Goal: Transaction & Acquisition: Book appointment/travel/reservation

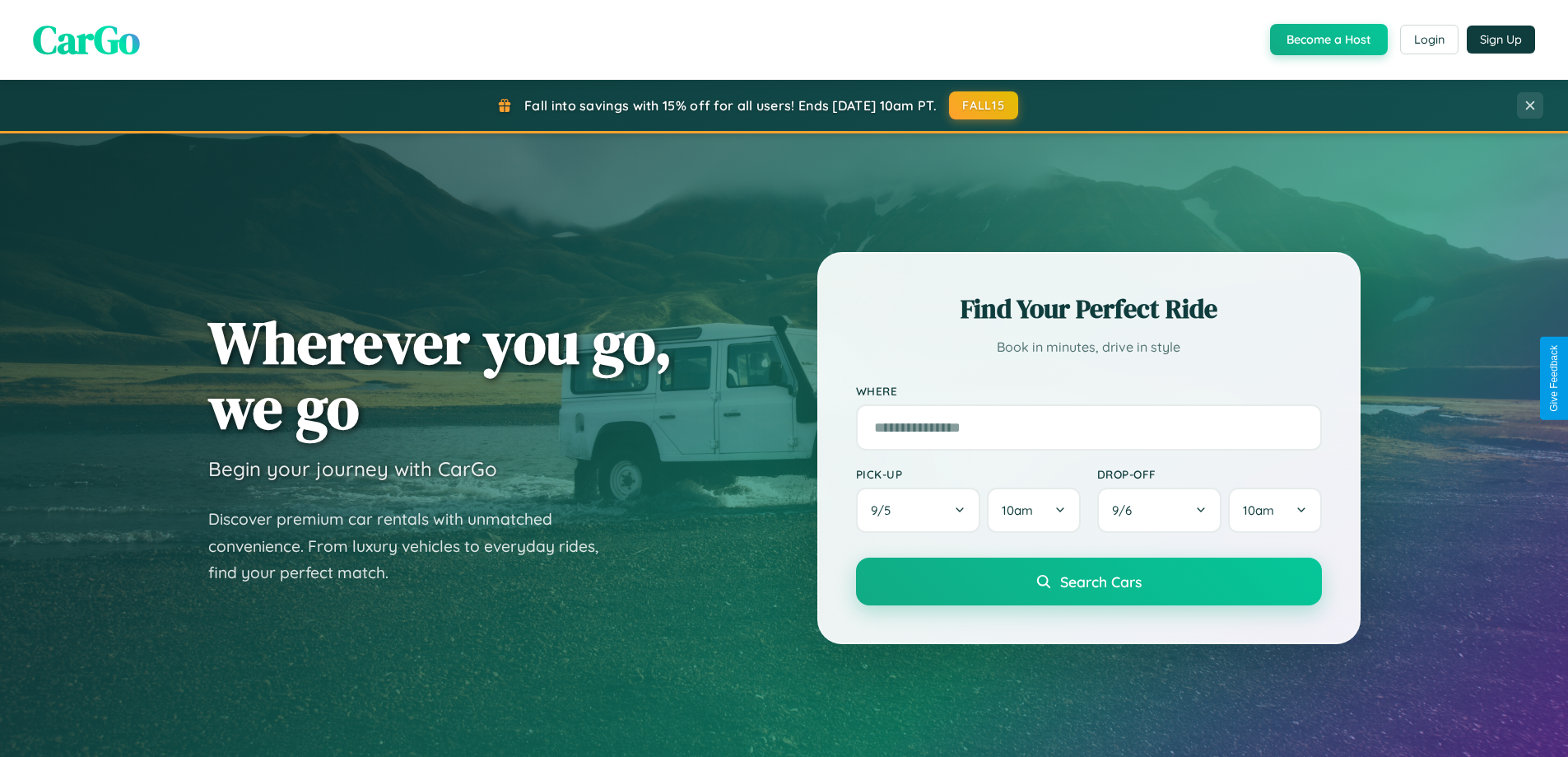
scroll to position [49, 0]
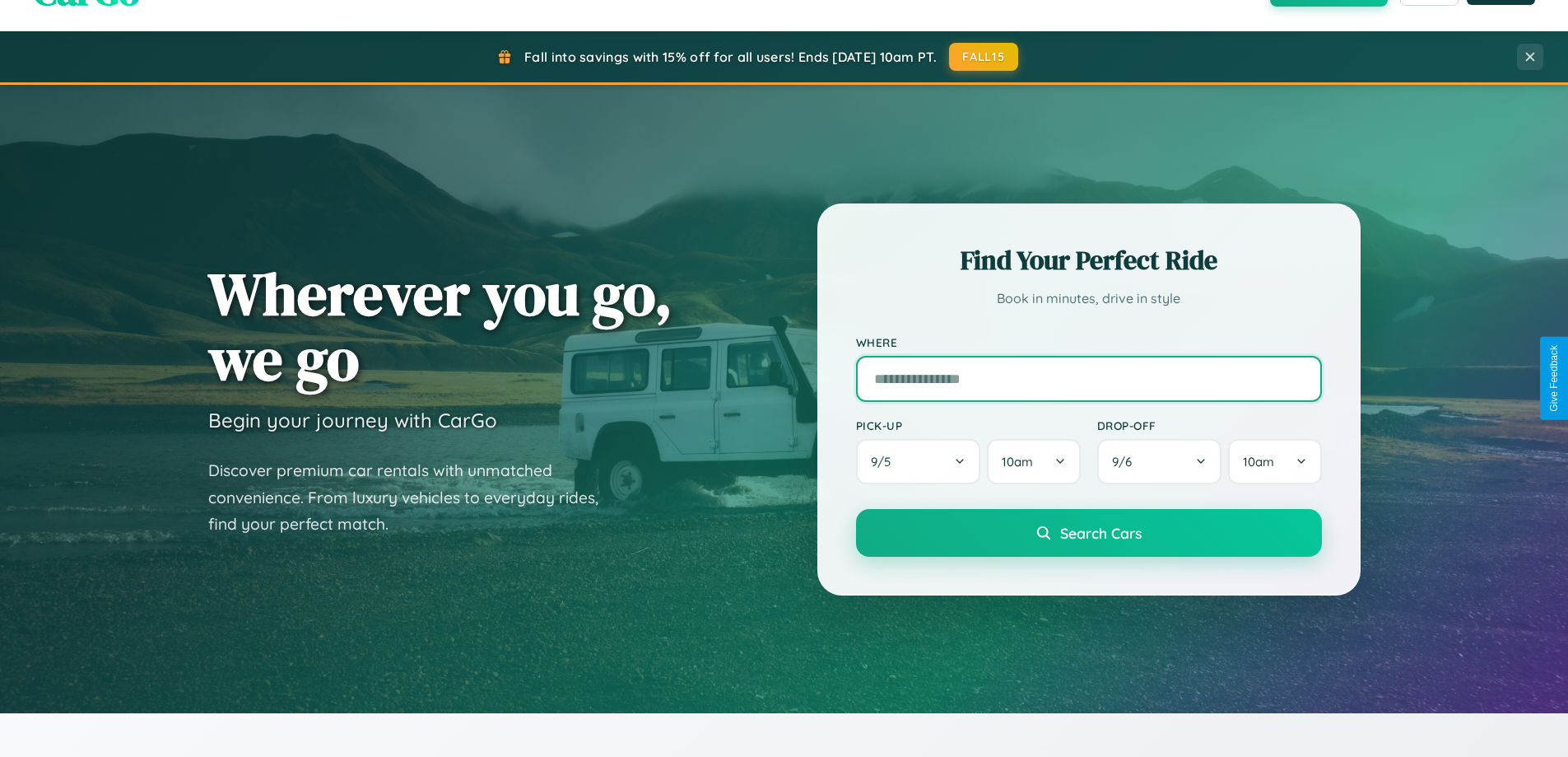
click at [1088, 378] on input "text" at bounding box center [1089, 378] width 466 height 46
type input "**********"
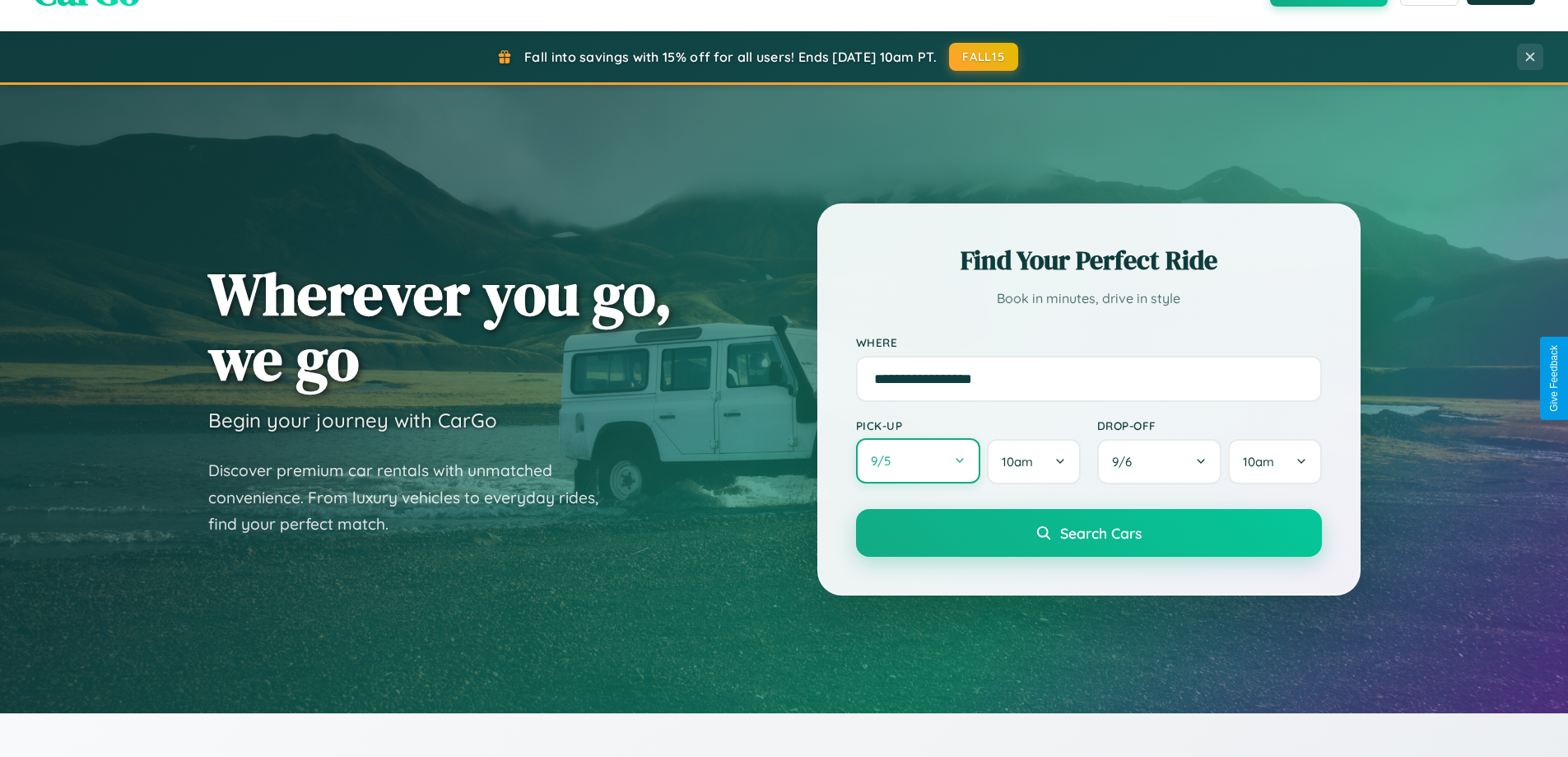
click at [918, 461] on button "9 / 5" at bounding box center [918, 461] width 125 height 45
select select "*"
select select "****"
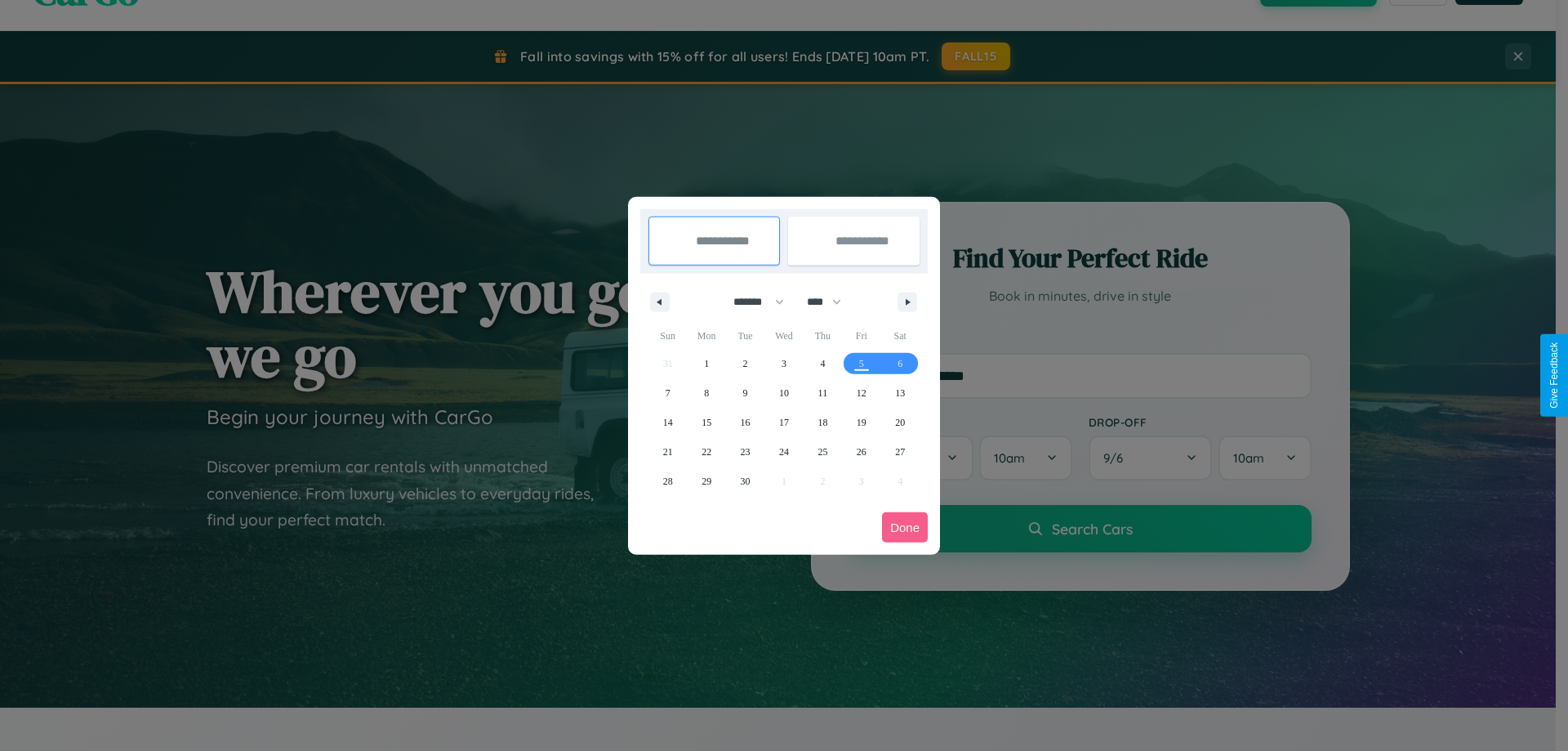
drag, startPoint x: 752, startPoint y: 301, endPoint x: 784, endPoint y: 328, distance: 41.9
click at [752, 301] on select "******* ******** ***** ***** *** **** **** ****** ********* ******* ******** **…" at bounding box center [755, 302] width 69 height 27
select select "*"
click at [707, 422] on span "13" at bounding box center [707, 422] width 10 height 29
type input "**********"
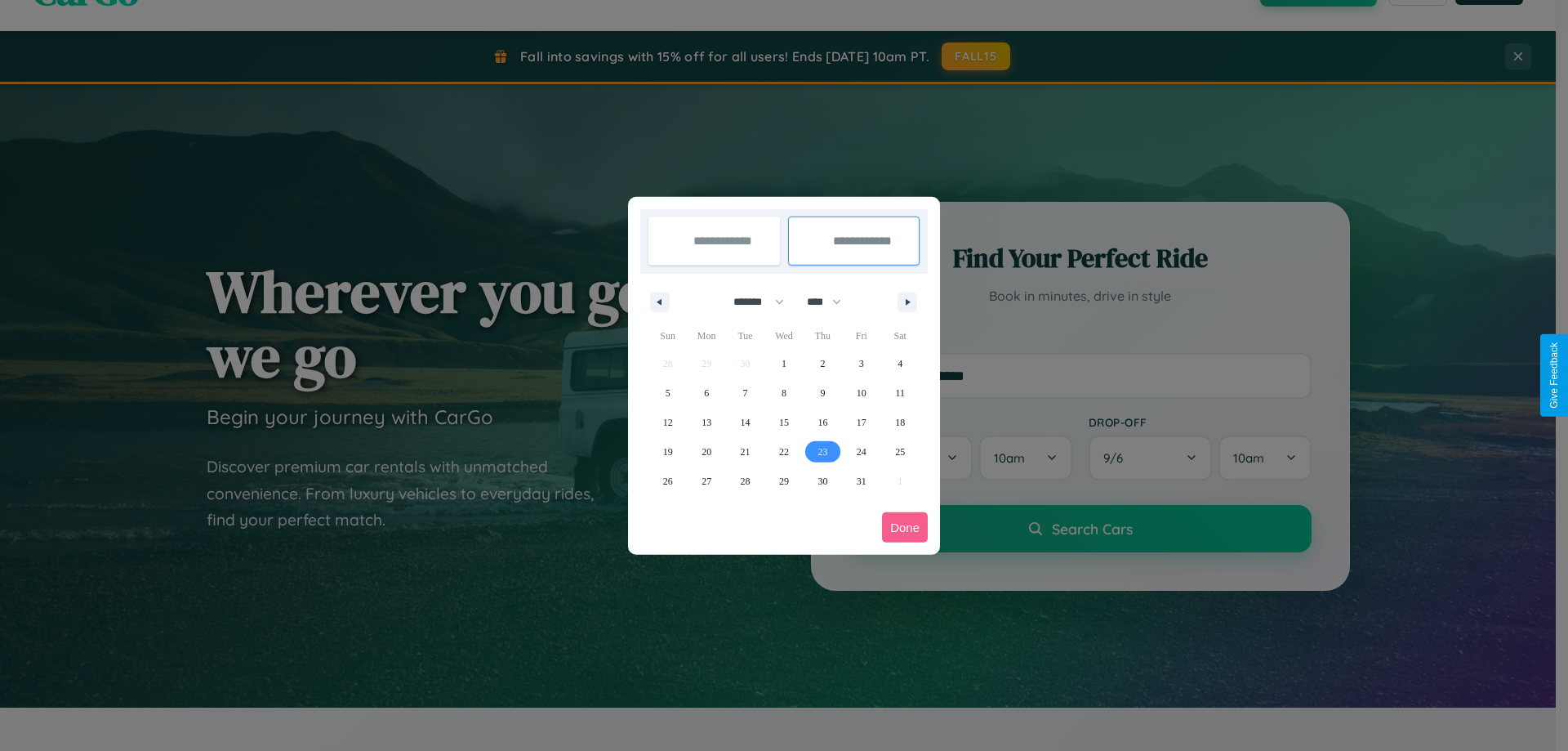
click at [822, 451] on span "23" at bounding box center [822, 451] width 10 height 29
type input "**********"
click at [905, 527] on button "Done" at bounding box center [905, 527] width 46 height 30
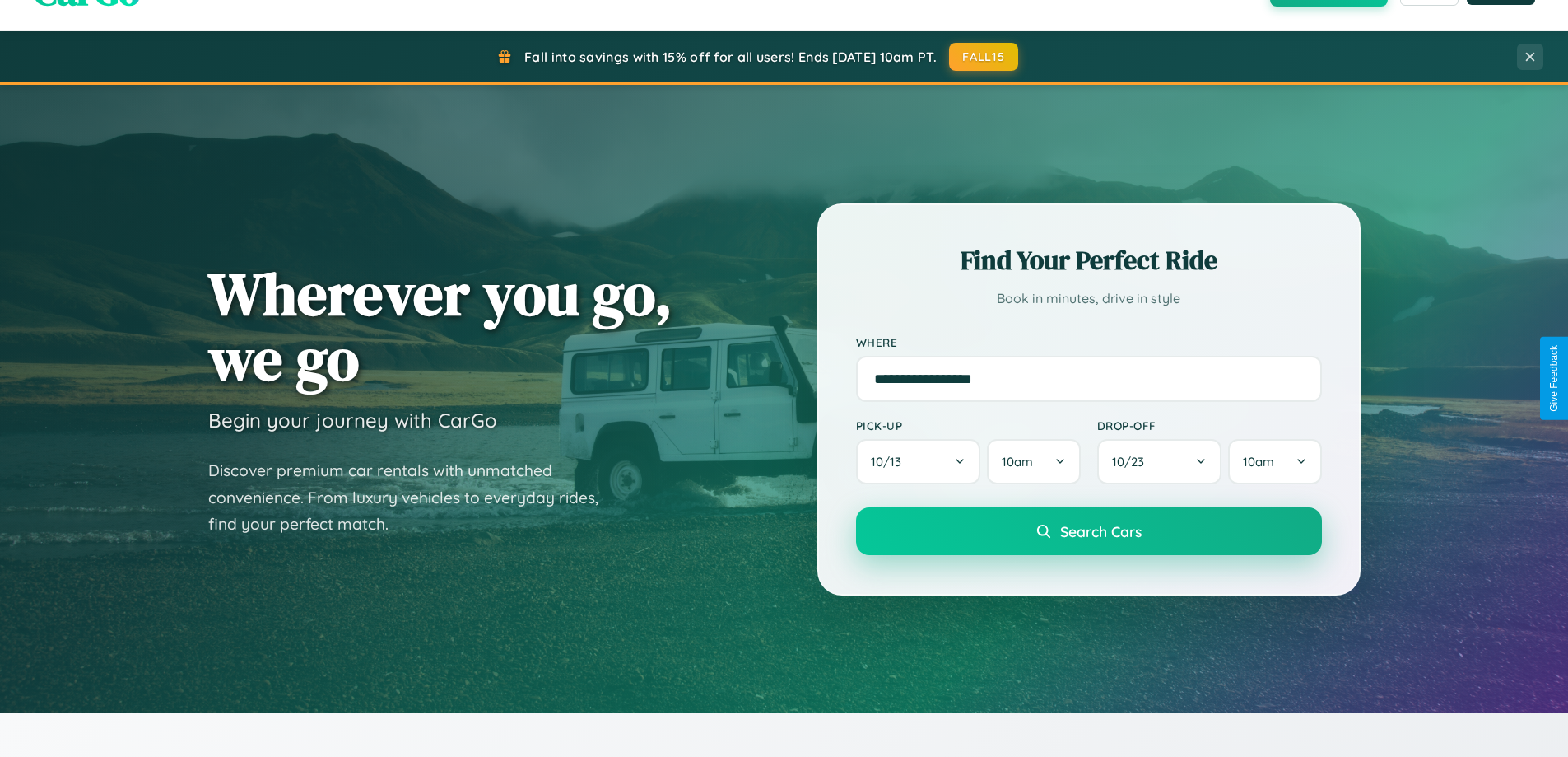
click at [1088, 532] on span "Search Cars" at bounding box center [1100, 531] width 81 height 18
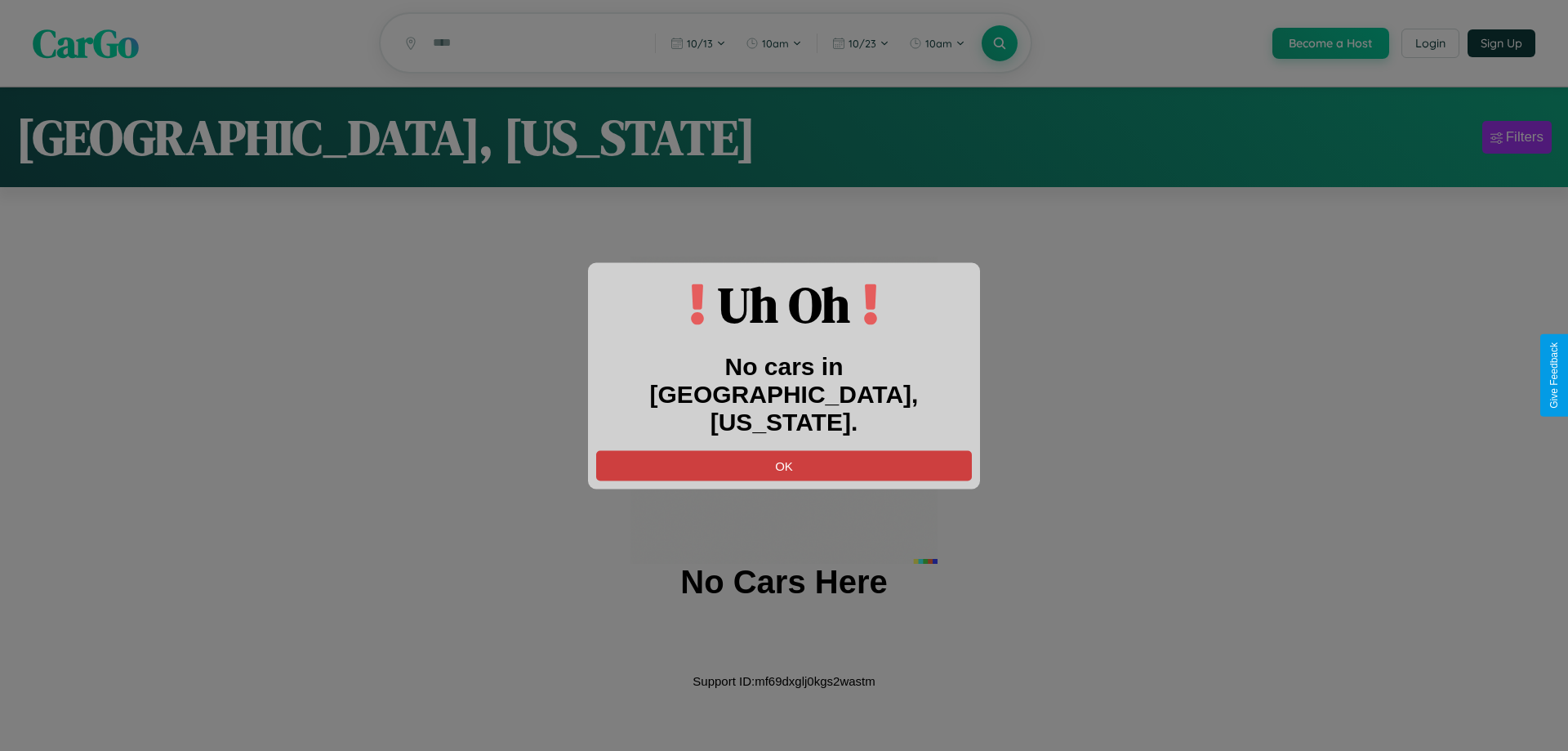
click at [784, 450] on button "OK" at bounding box center [784, 465] width 376 height 30
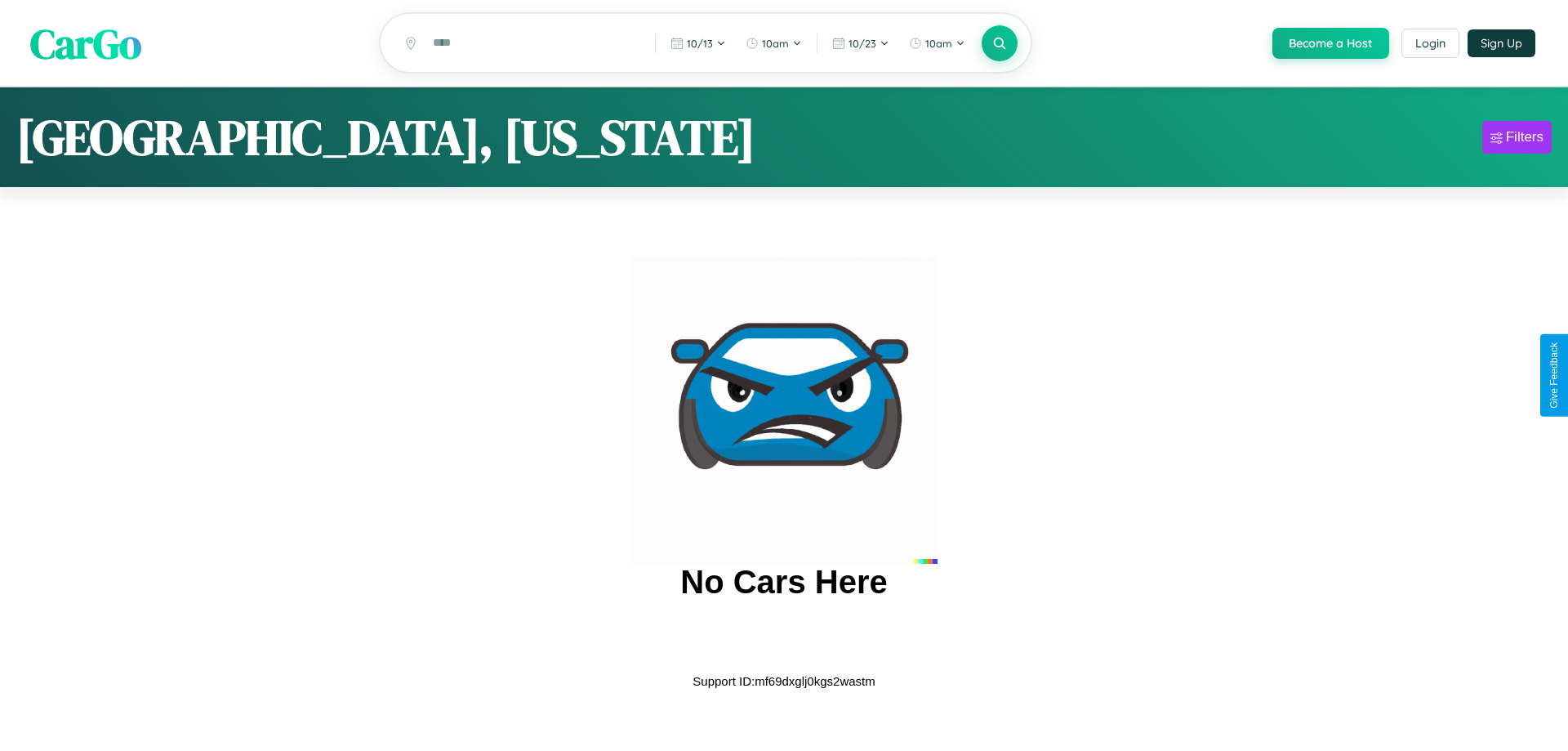
click at [86, 43] on span "CarGo" at bounding box center [86, 43] width 111 height 57
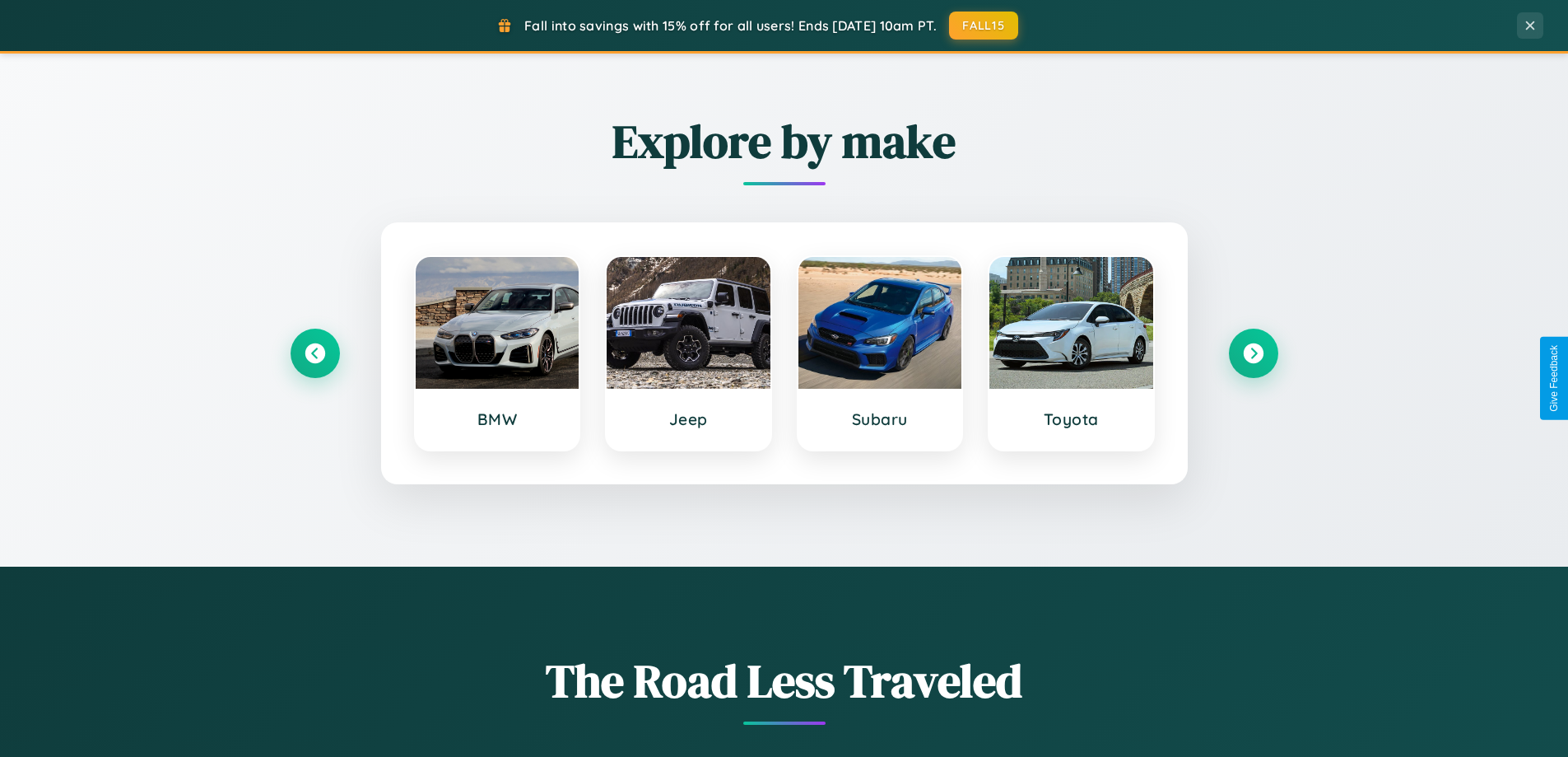
scroll to position [3168, 0]
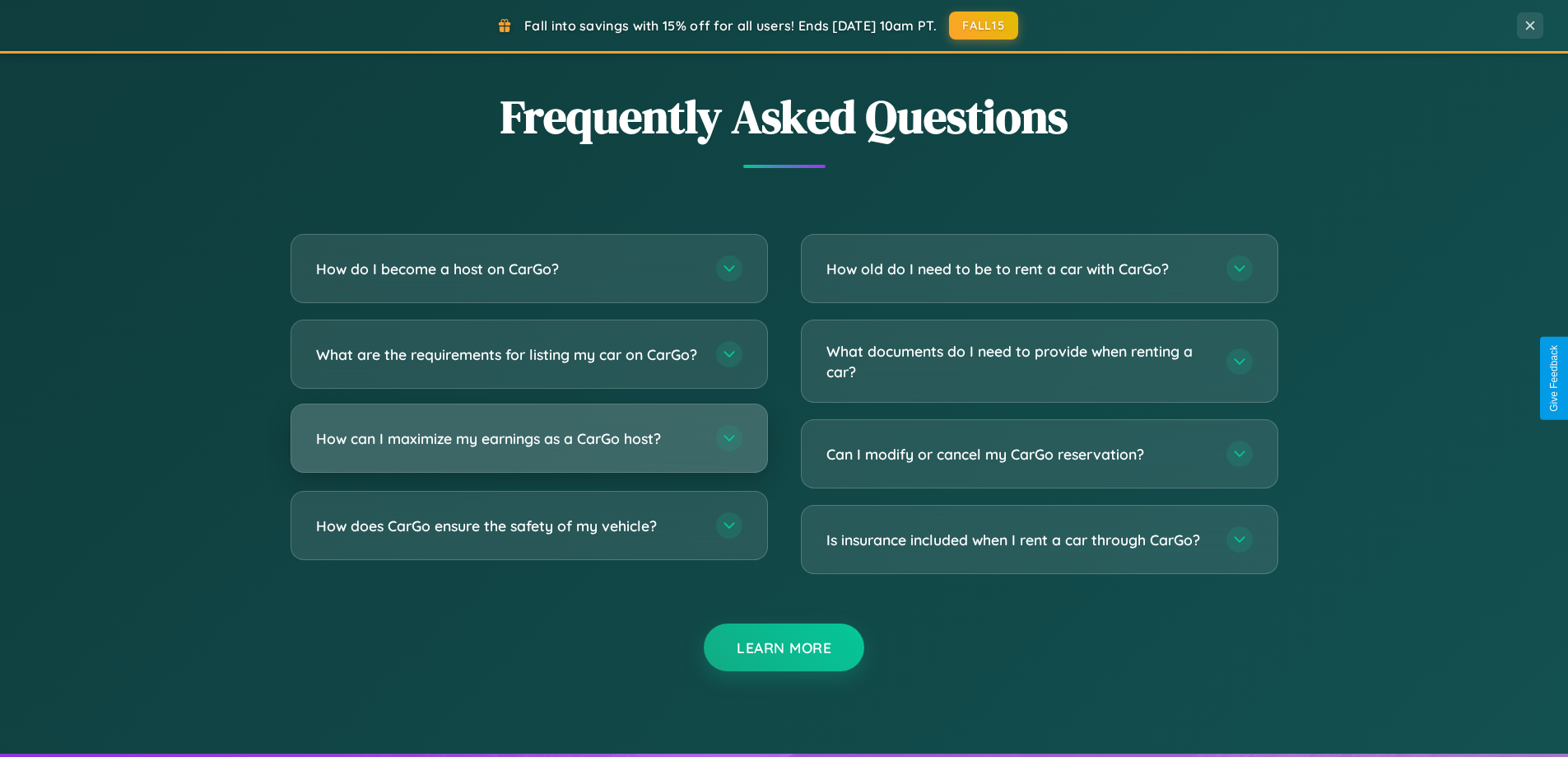
click at [529, 448] on h3 "How can I maximize my earnings as a CarGo host?" at bounding box center [508, 438] width 384 height 21
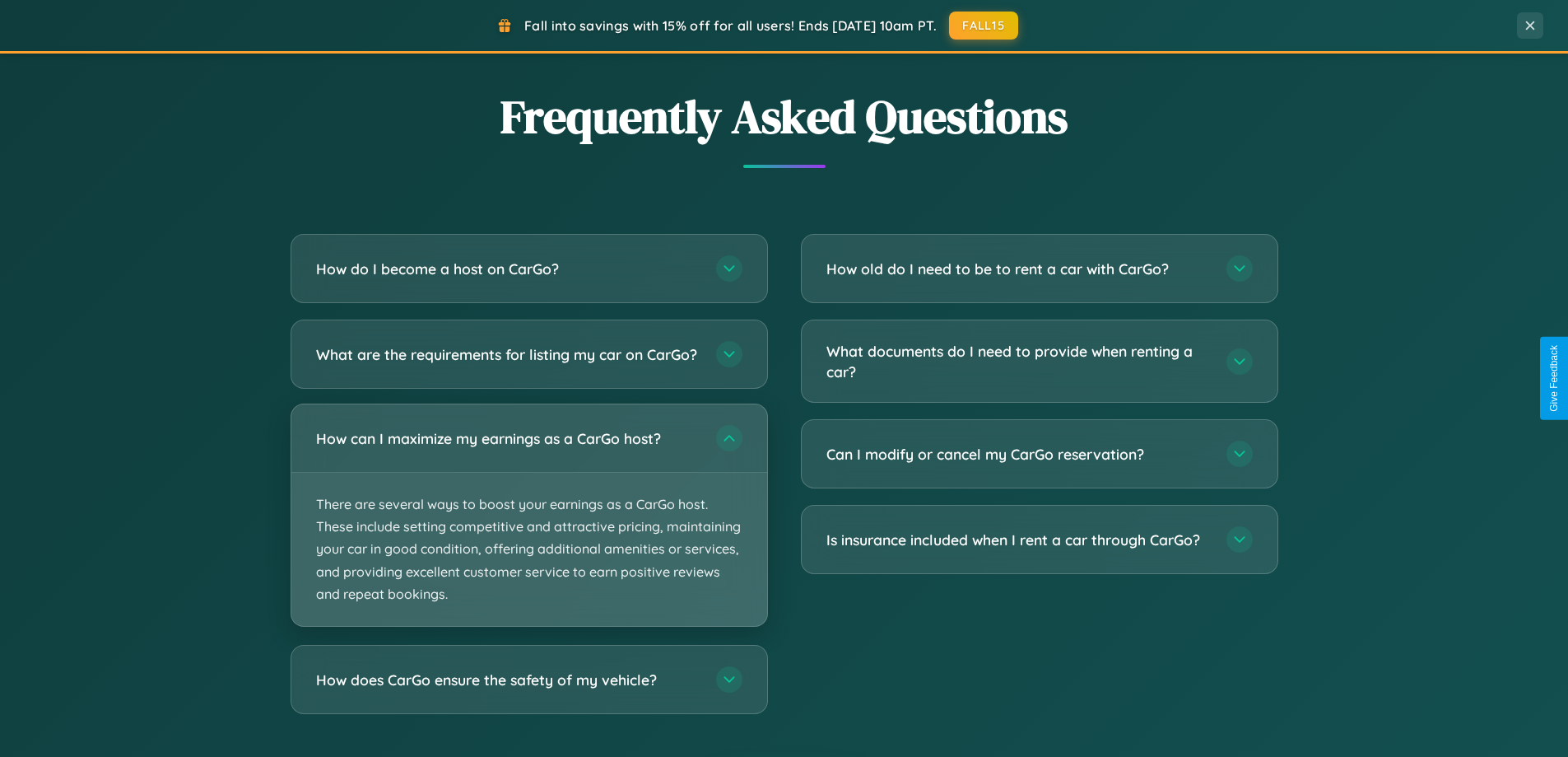
click at [529, 529] on p "There are several ways to boost your earnings as a CarGo host. These include se…" at bounding box center [530, 549] width 476 height 153
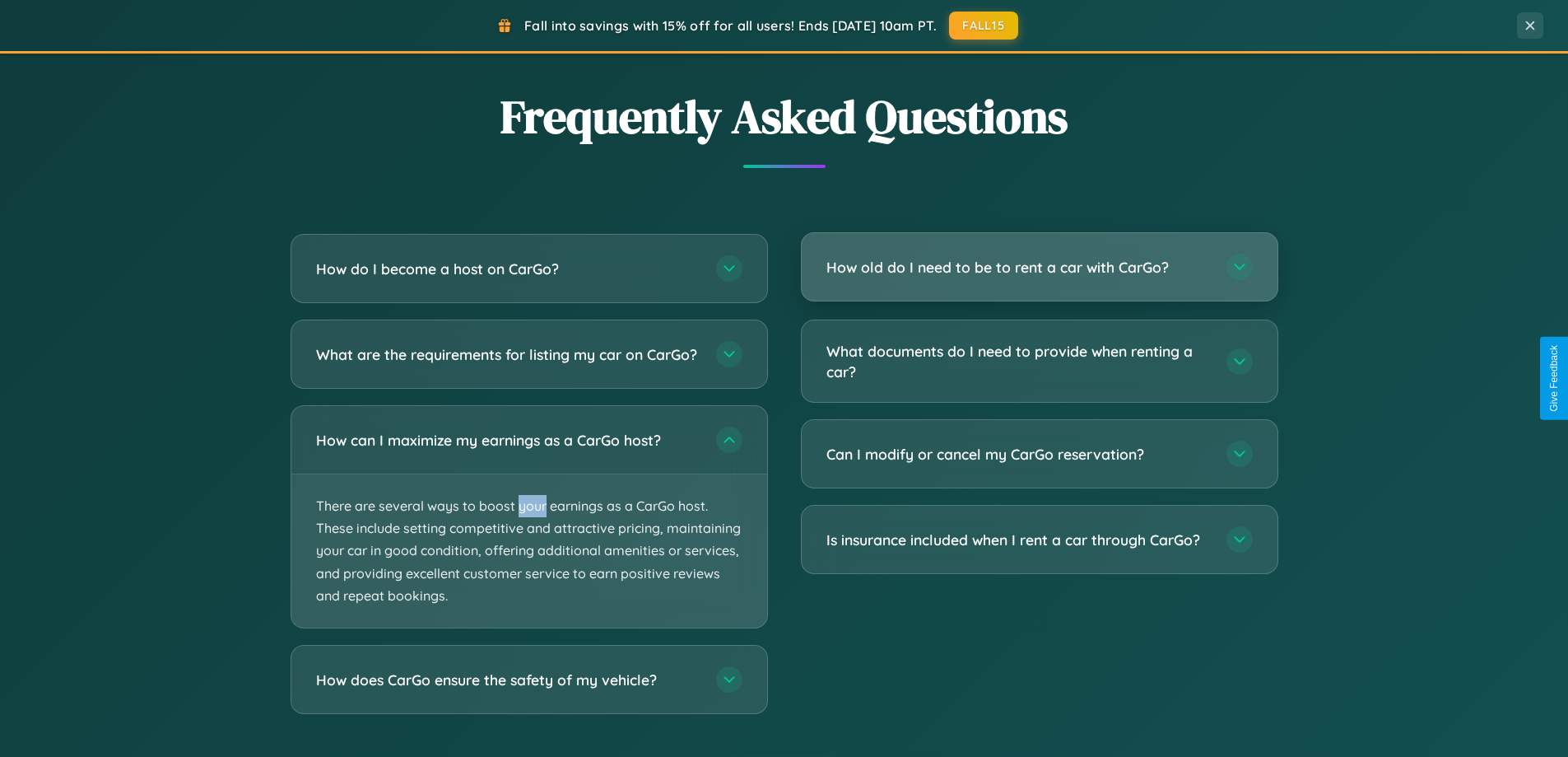
click at [1039, 267] on h3 "How old do I need to be to rent a car with CarGo?" at bounding box center [1018, 267] width 384 height 21
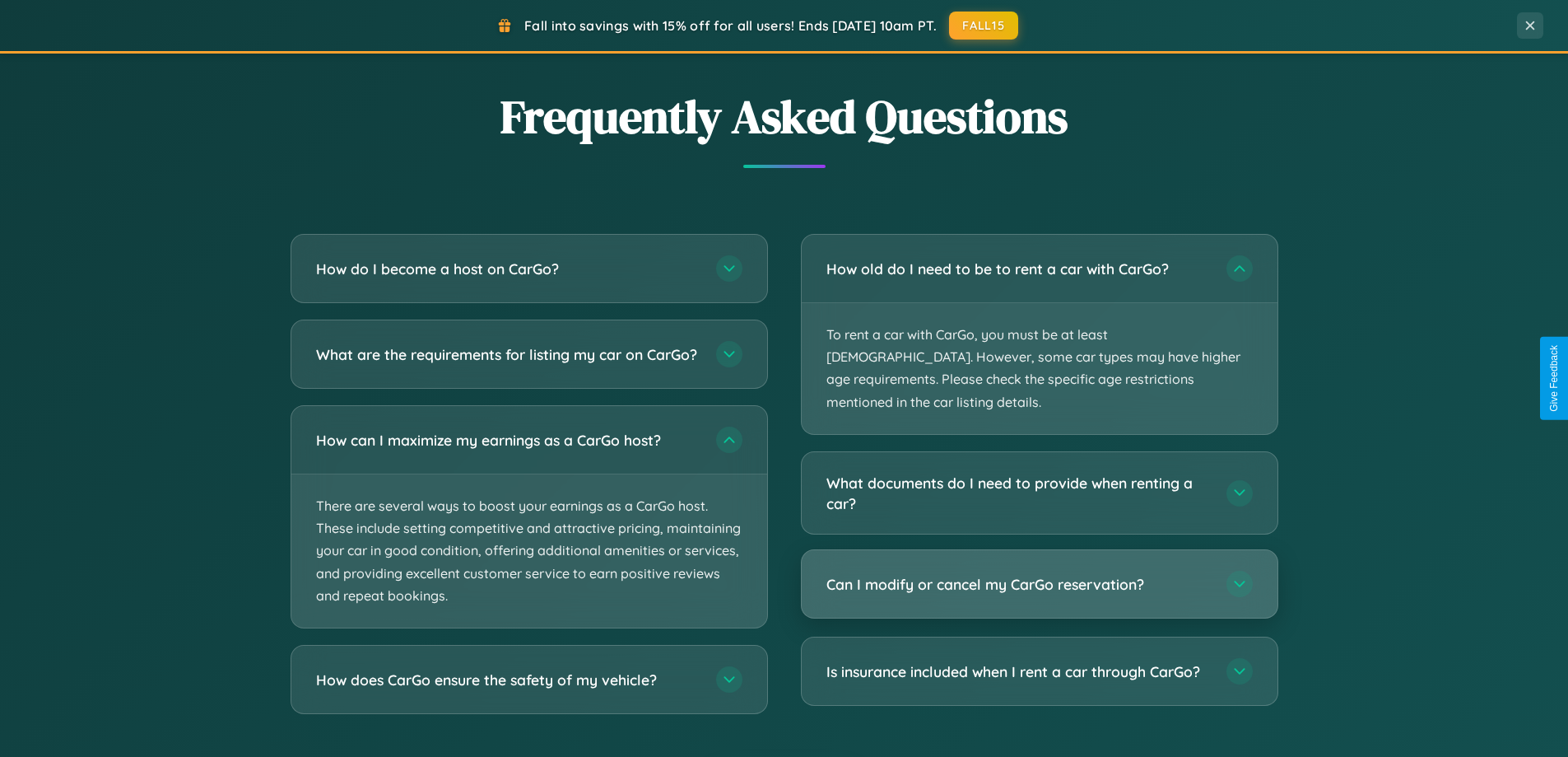
click at [1039, 574] on h3 "Can I modify or cancel my CarGo reservation?" at bounding box center [1018, 584] width 384 height 21
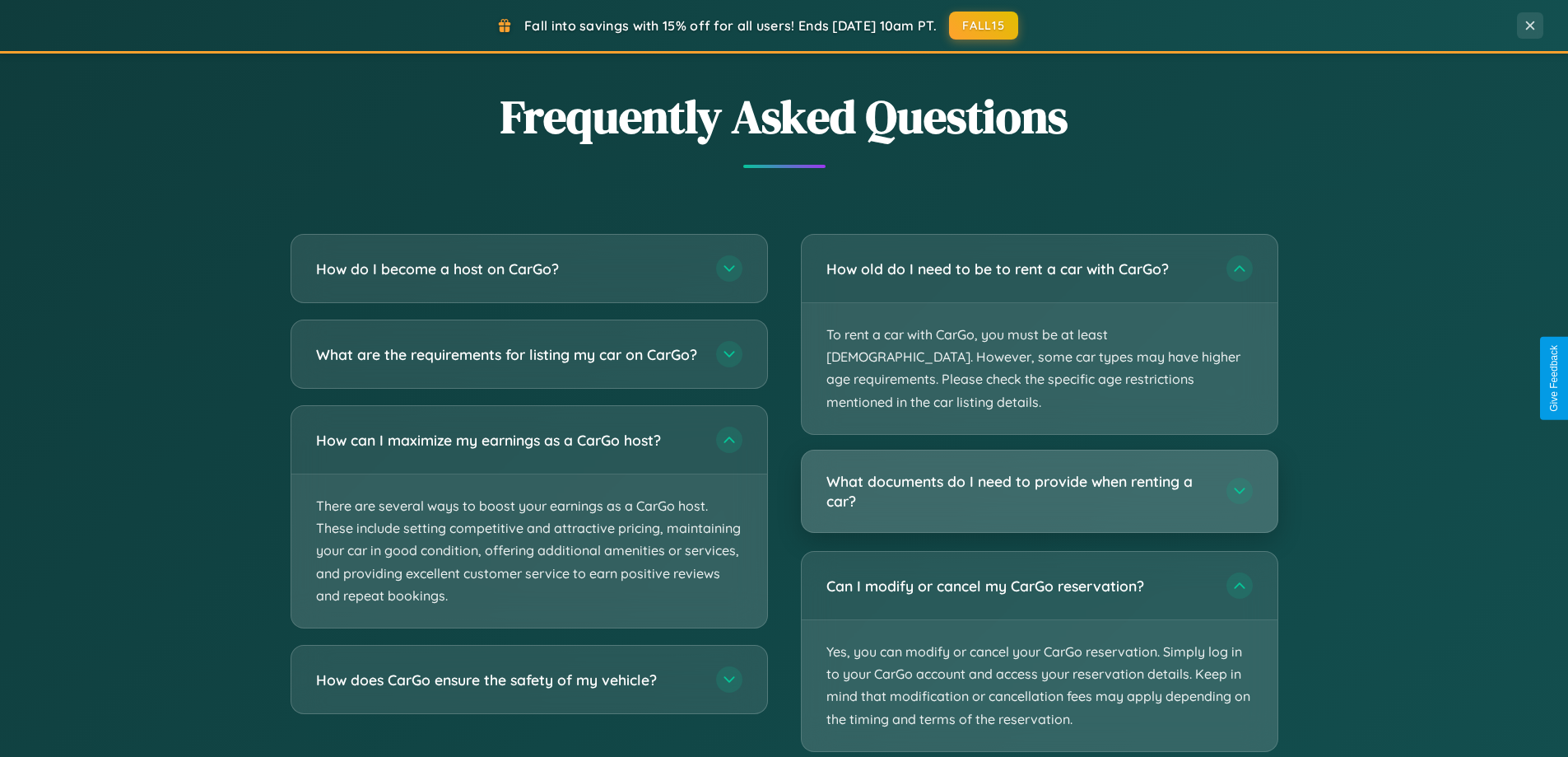
click at [1039, 471] on h3 "What documents do I need to provide when renting a car?" at bounding box center [1018, 491] width 384 height 40
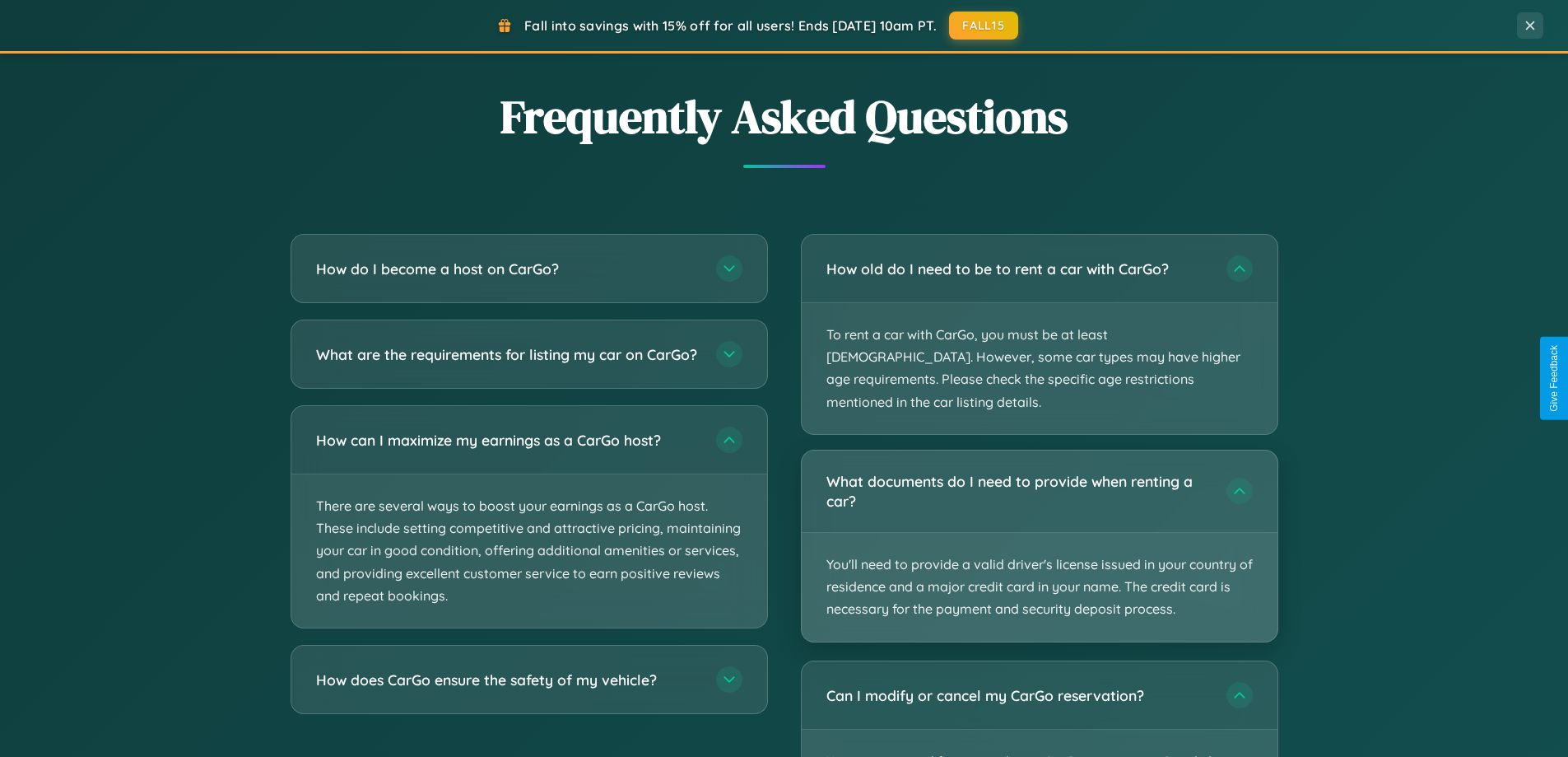
click at [1039, 532] on p "You'll need to provide a valid driver's license issued in your country of resid…" at bounding box center [1040, 587] width 476 height 109
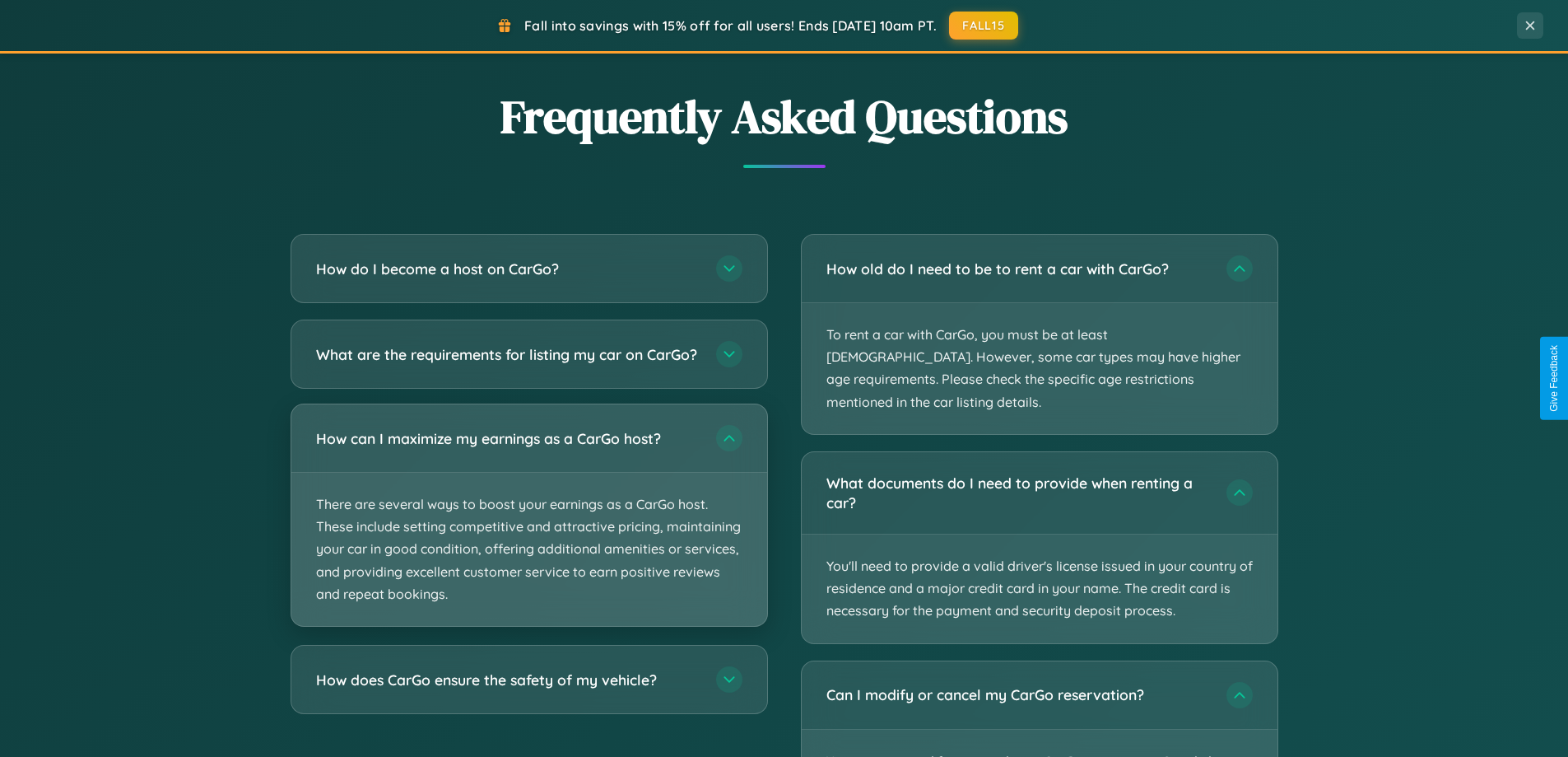
click at [529, 531] on p "There are several ways to boost your earnings as a CarGo host. These include se…" at bounding box center [530, 549] width 476 height 153
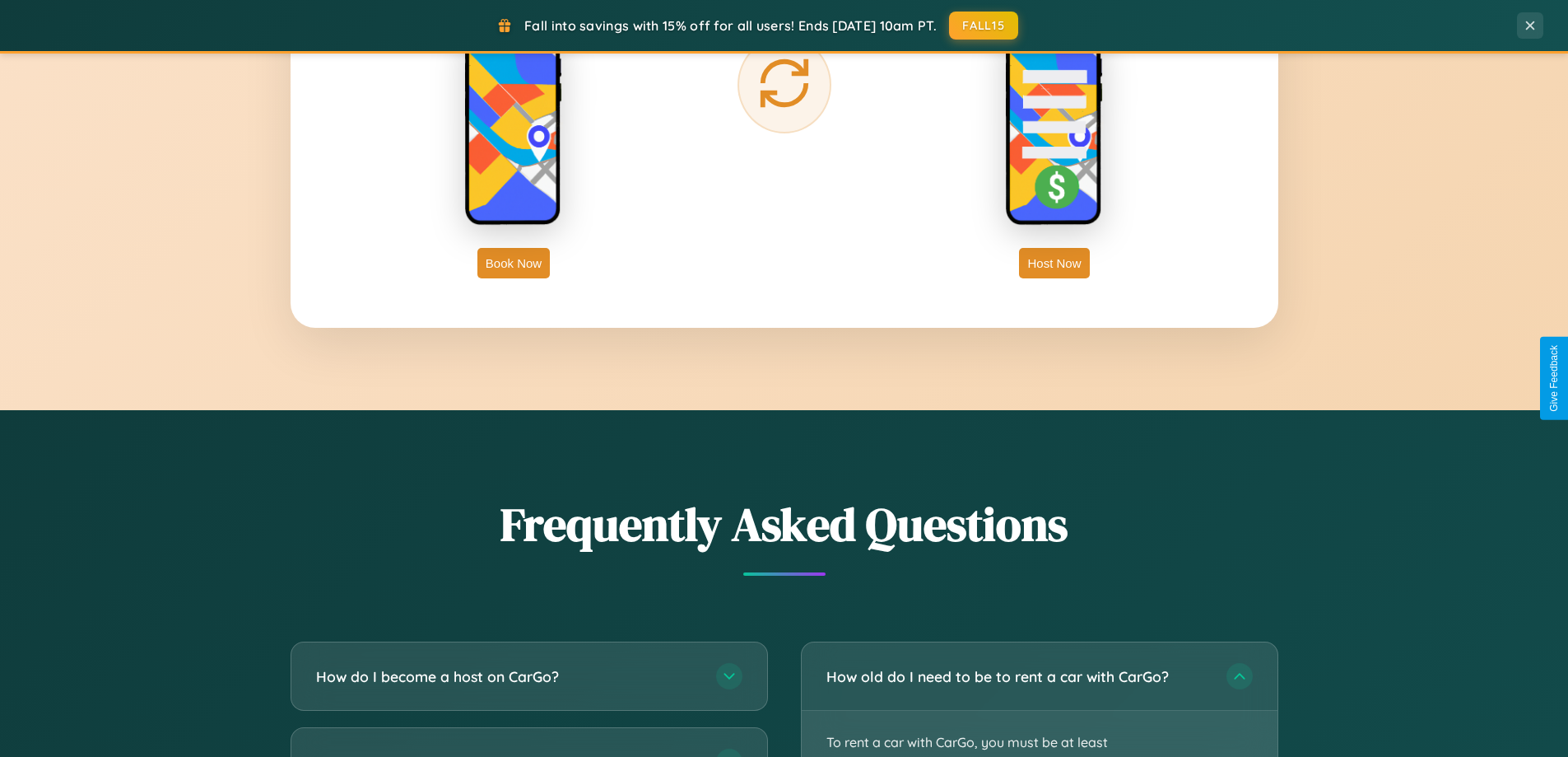
scroll to position [2646, 0]
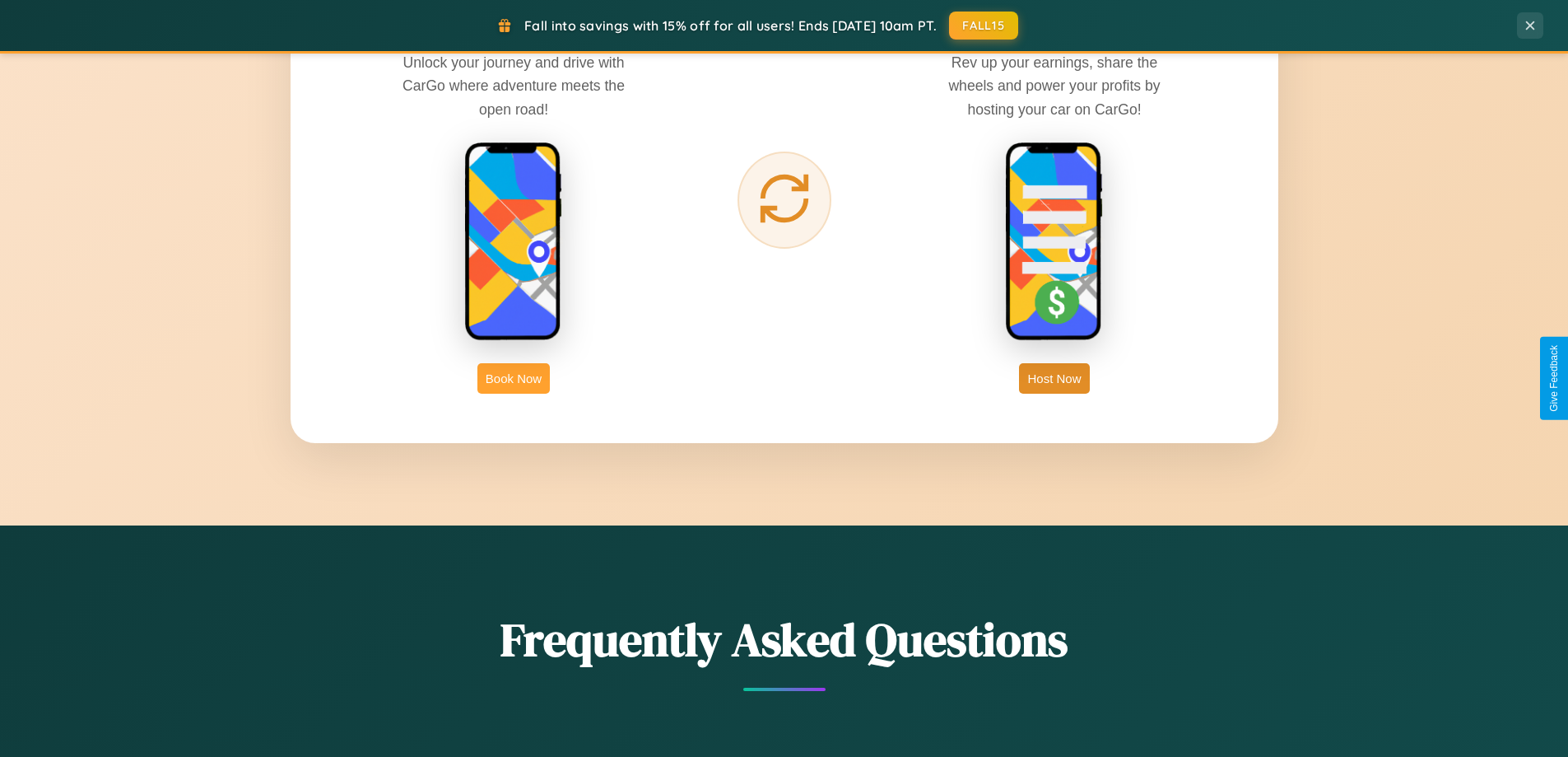
click at [514, 378] on button "Book Now" at bounding box center [514, 378] width 72 height 30
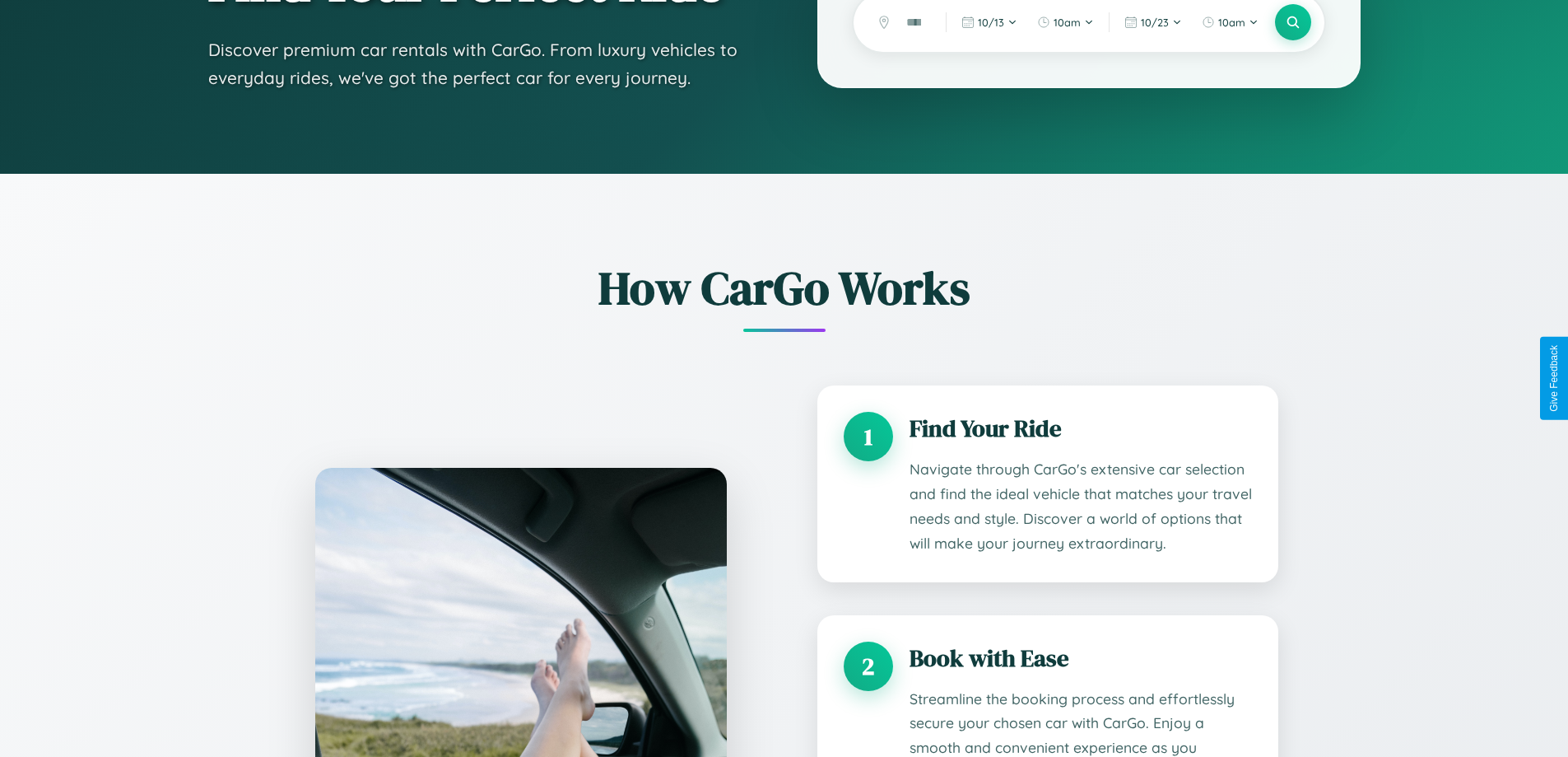
scroll to position [1363, 0]
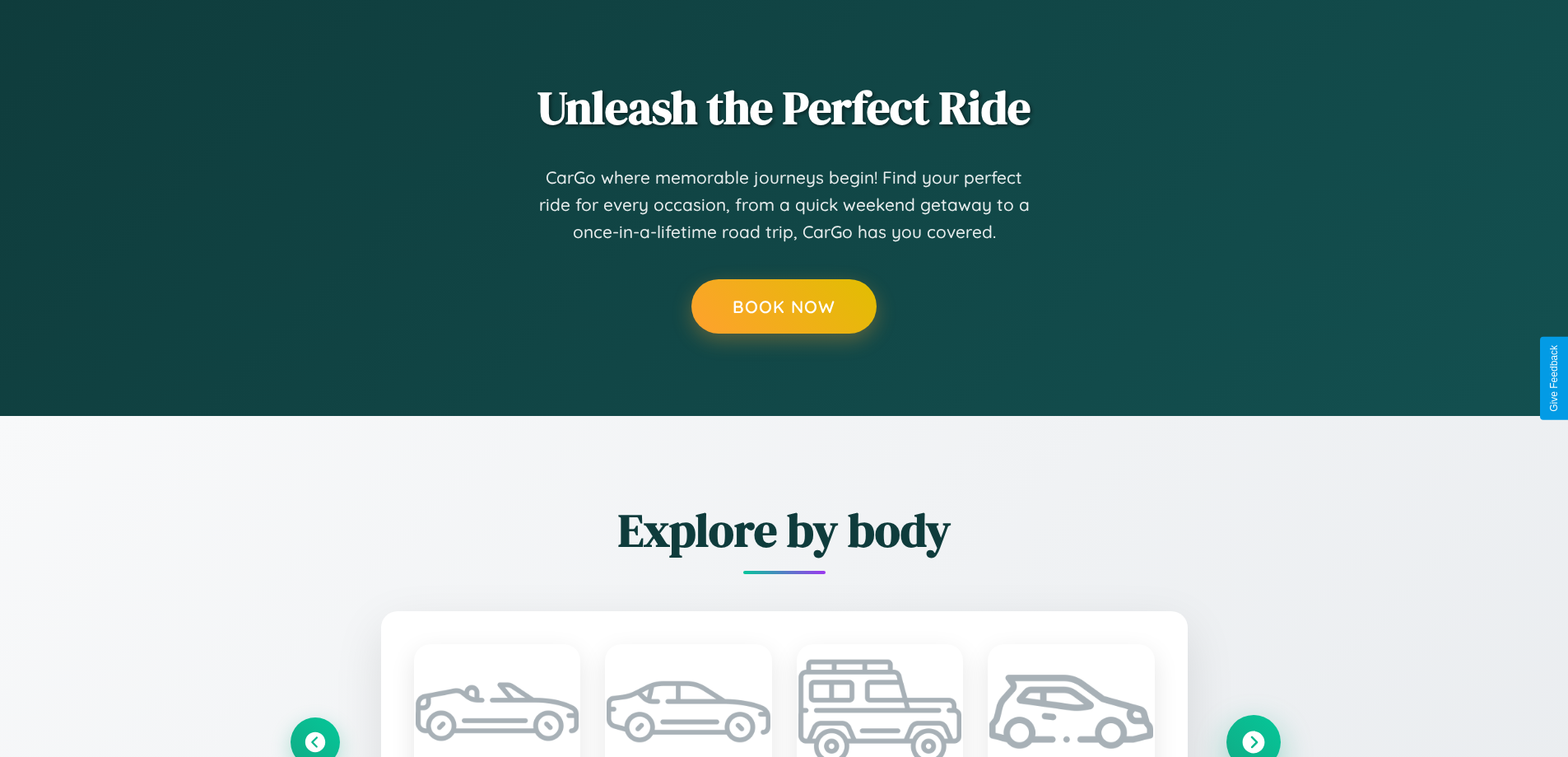
click at [1253, 736] on icon at bounding box center [1253, 741] width 23 height 23
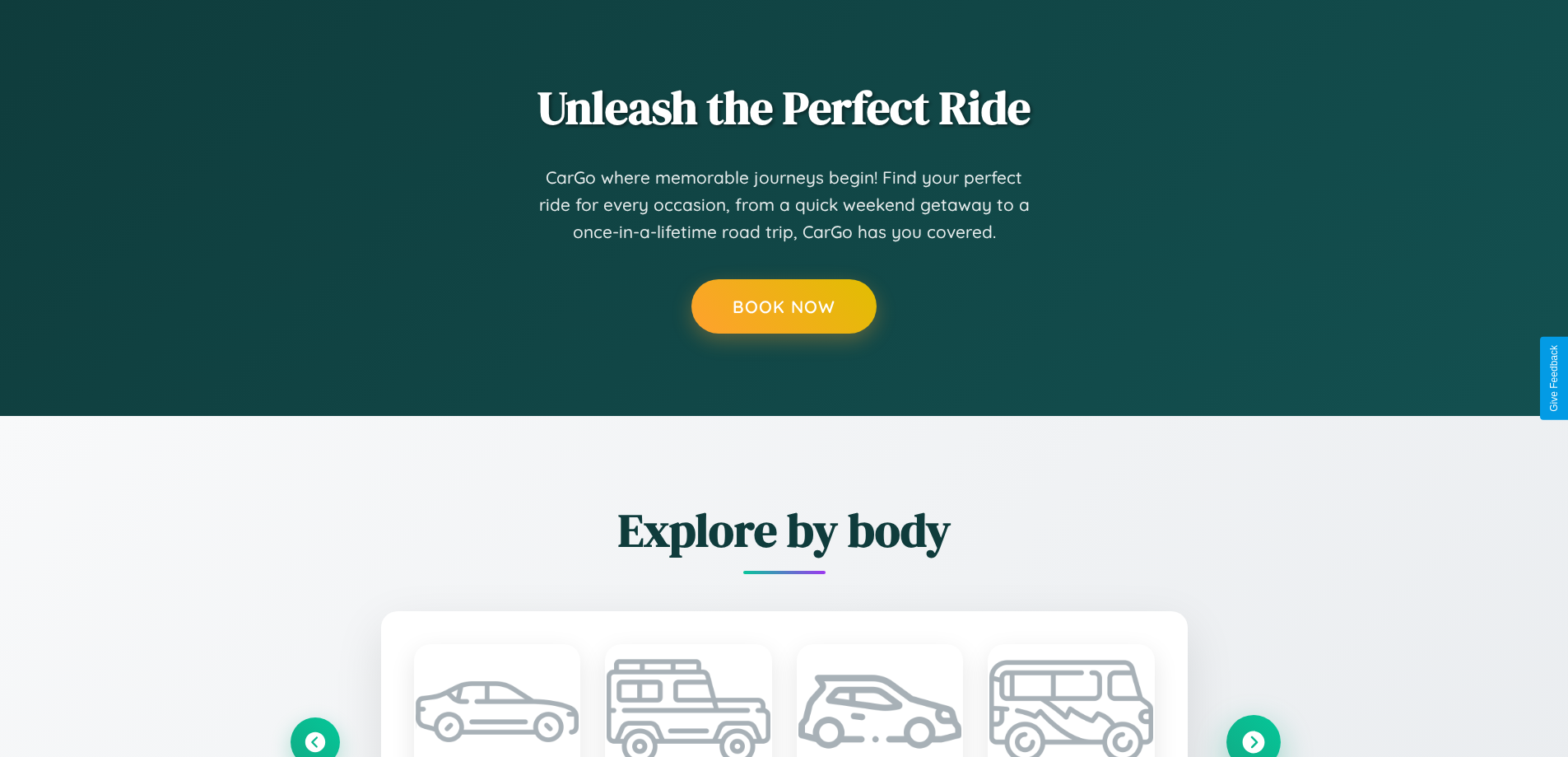
click at [1253, 735] on icon at bounding box center [1253, 741] width 23 height 23
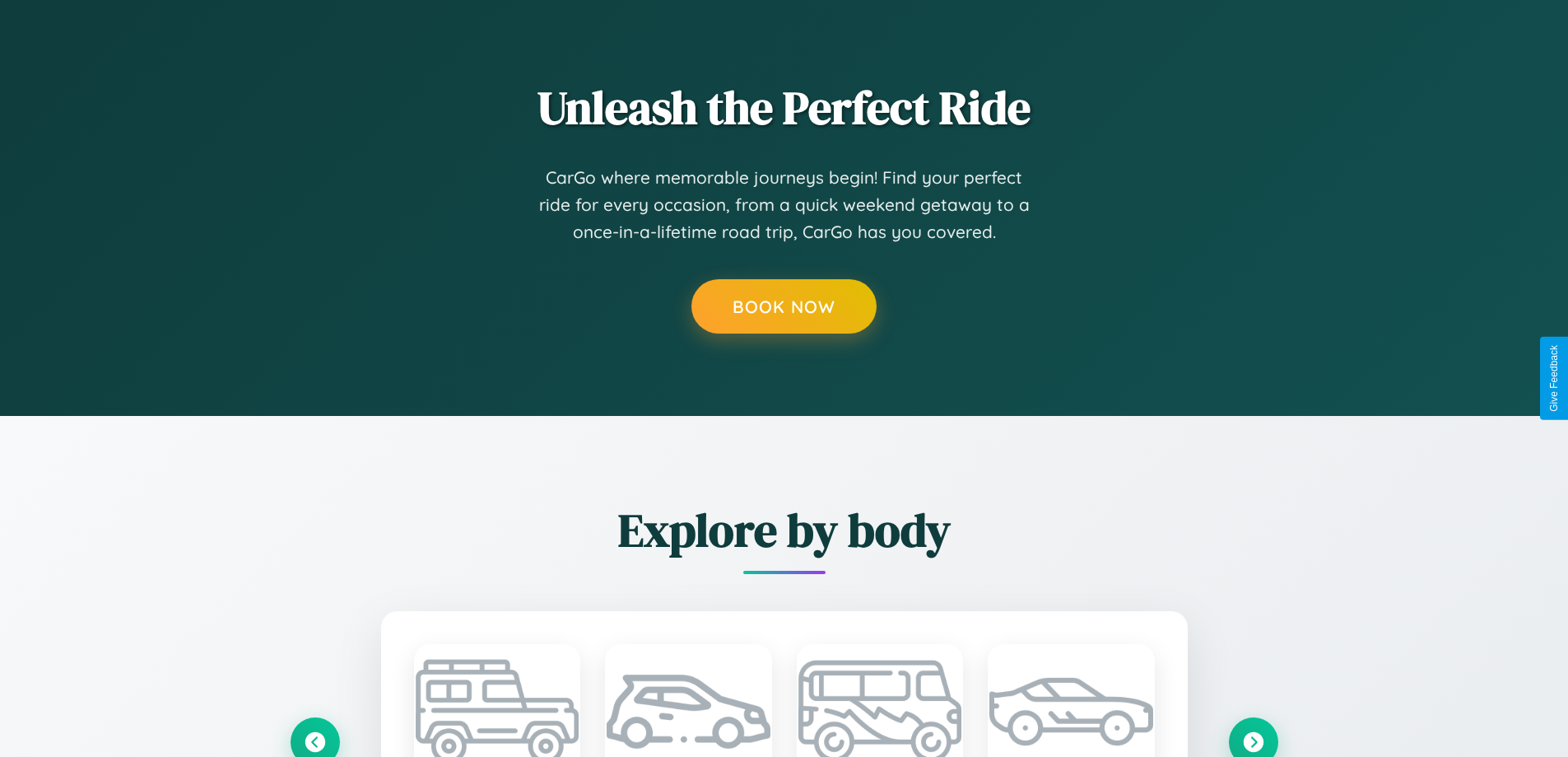
scroll to position [0, 0]
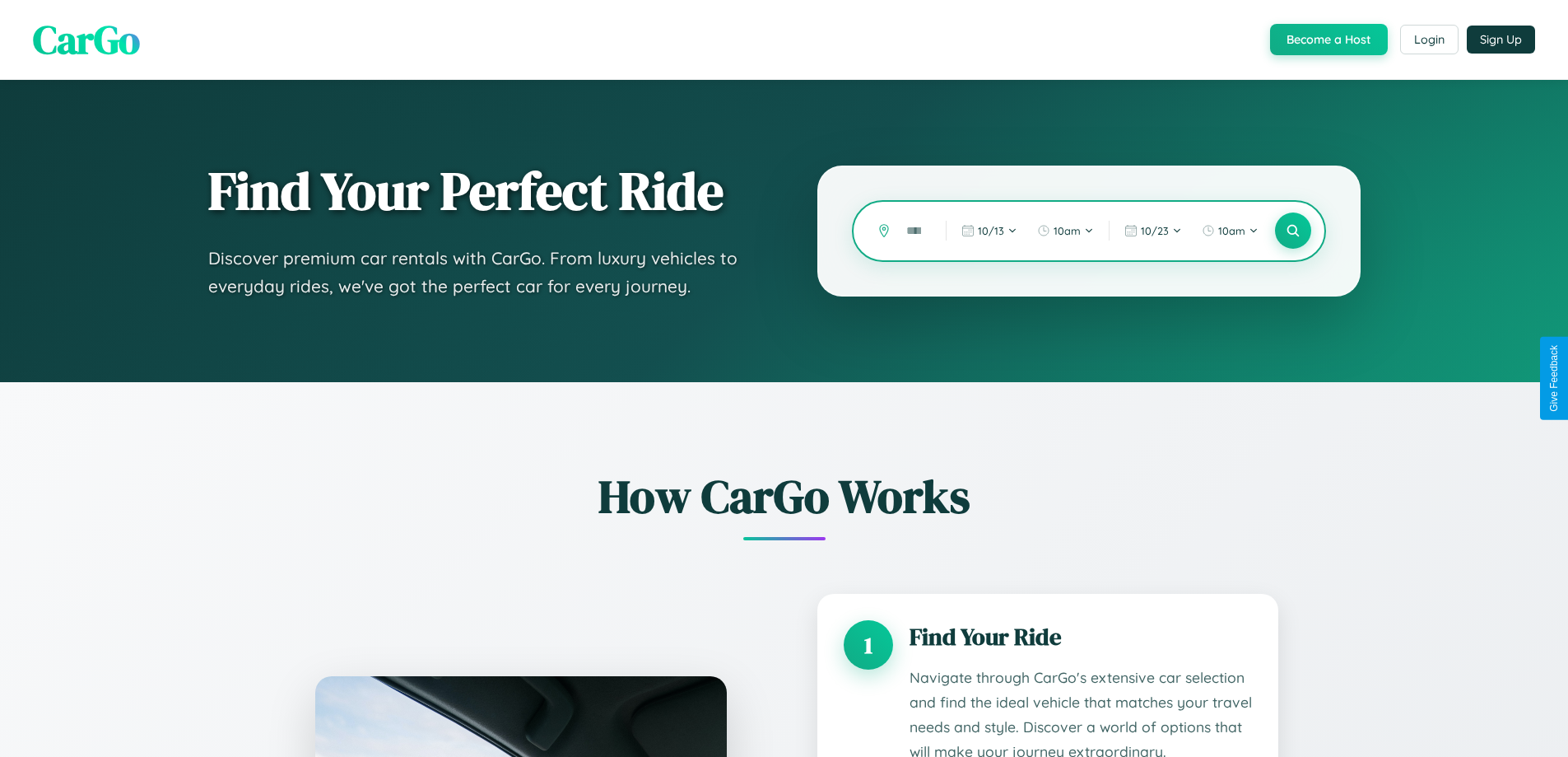
click at [914, 231] on input "text" at bounding box center [913, 231] width 31 height 29
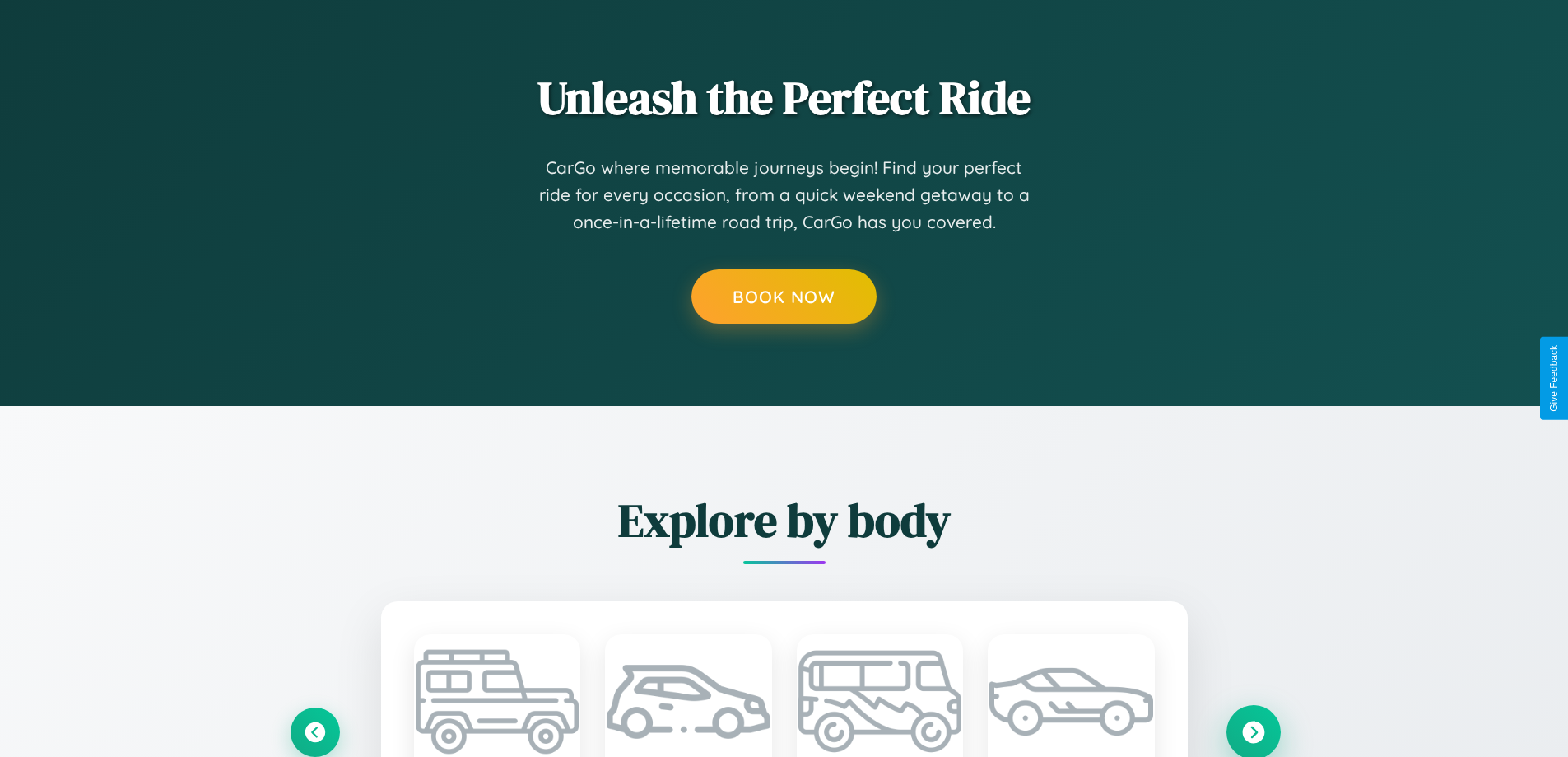
click at [1253, 730] on icon at bounding box center [1253, 731] width 23 height 23
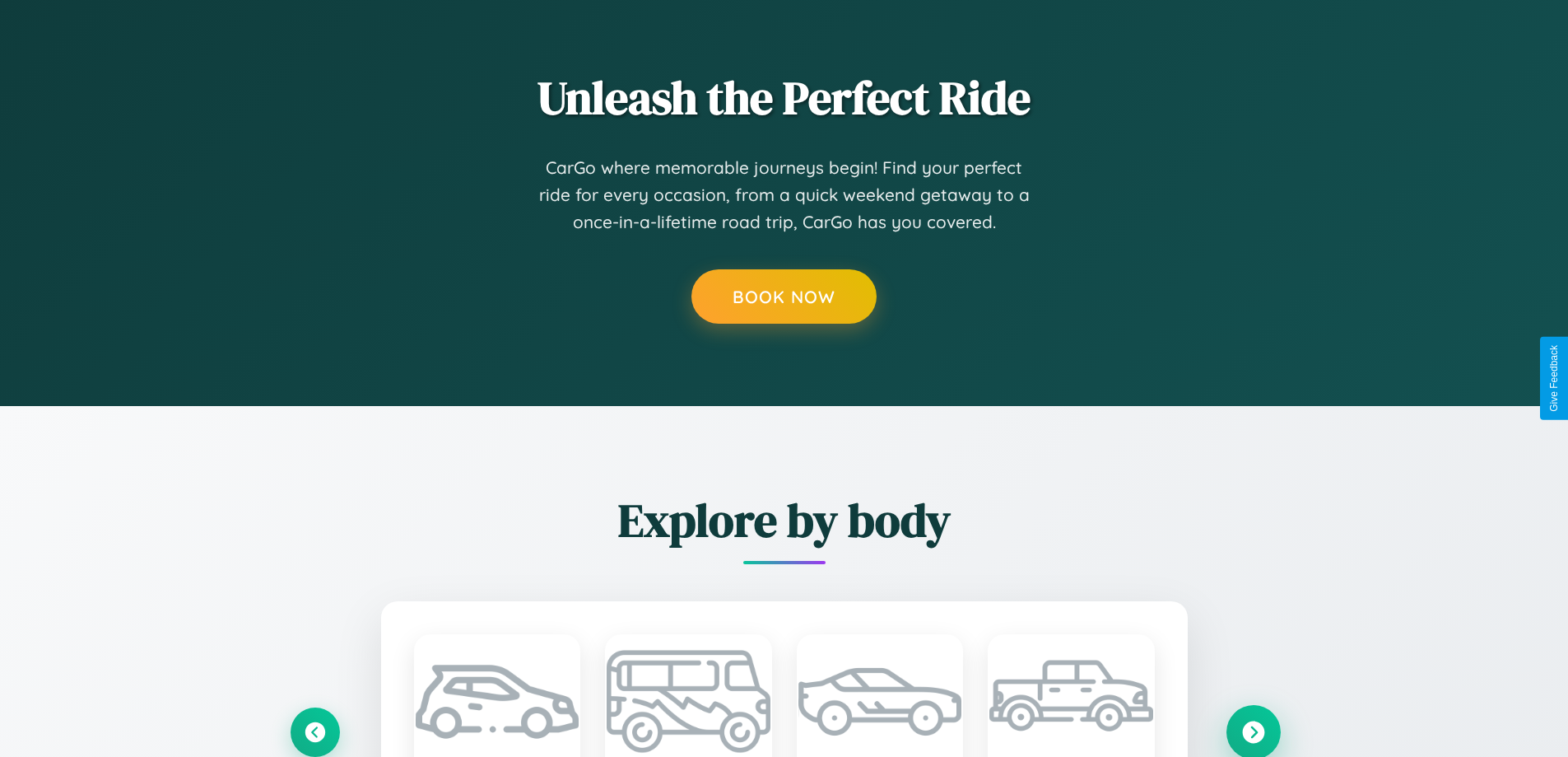
scroll to position [0, 0]
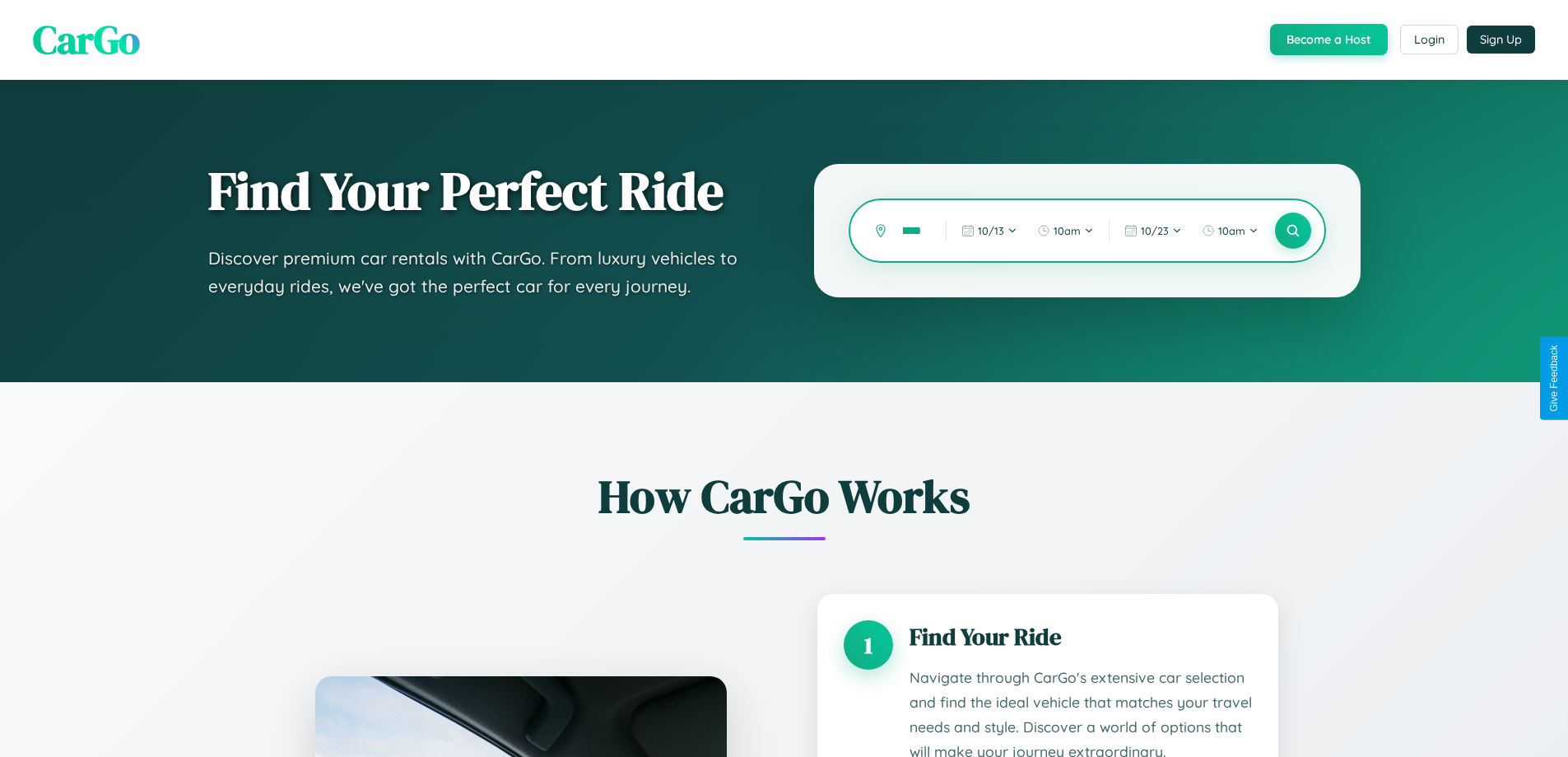
scroll to position [0, 18]
type input "******"
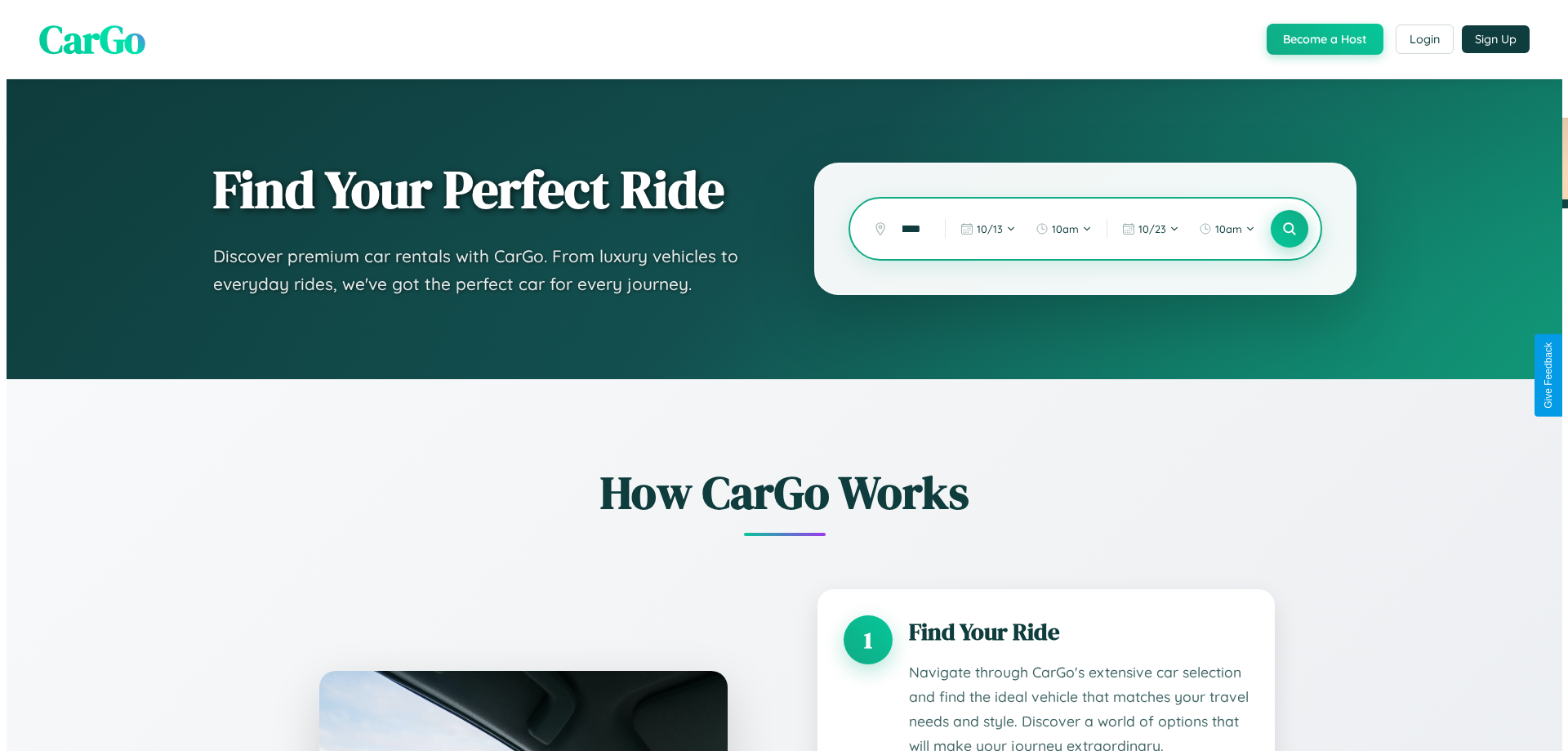
scroll to position [0, 0]
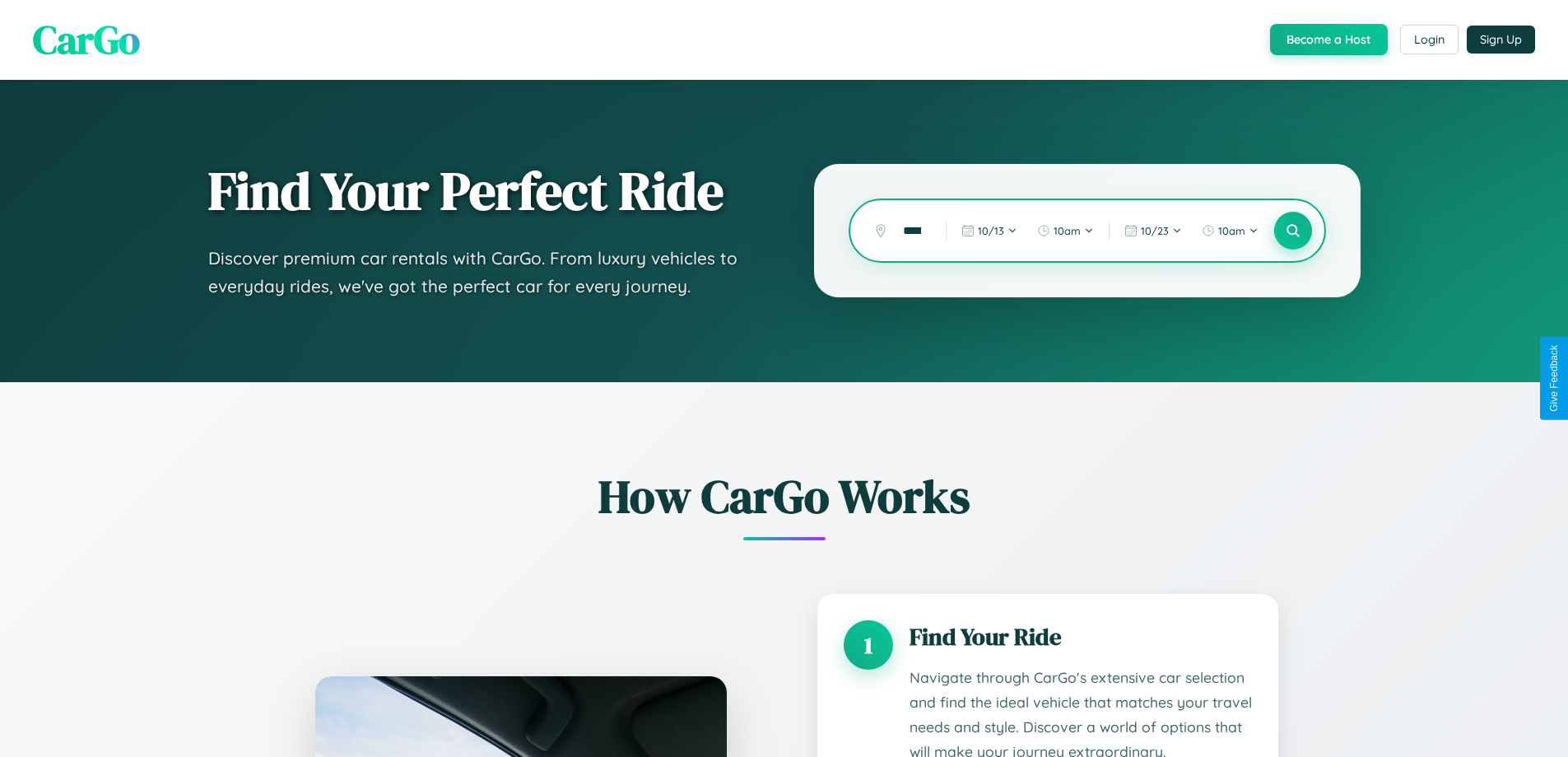
click at [1292, 231] on icon at bounding box center [1292, 231] width 16 height 16
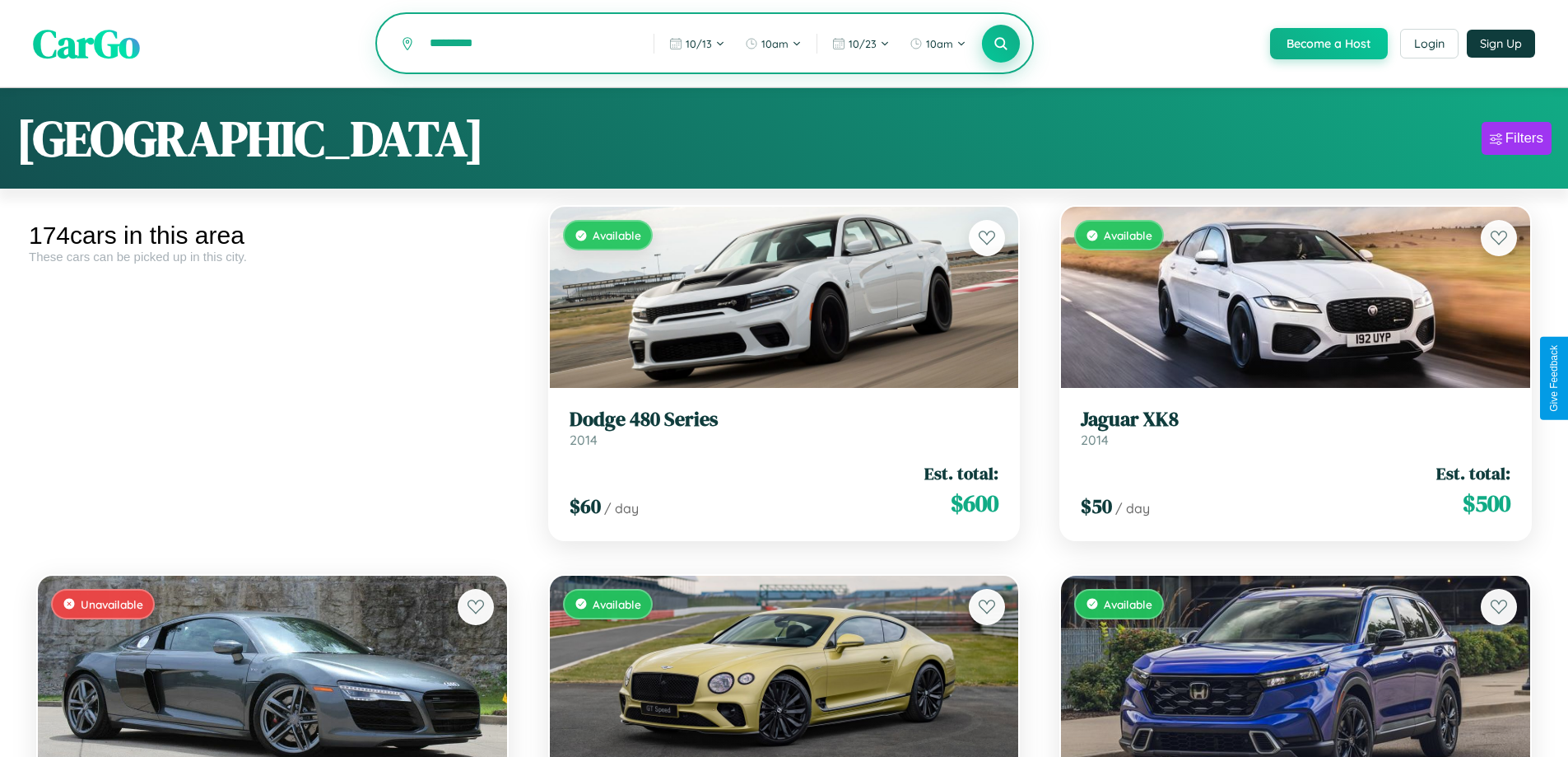
type input "*********"
click at [1000, 44] on icon at bounding box center [1001, 43] width 16 height 16
